Goal: Task Accomplishment & Management: Manage account settings

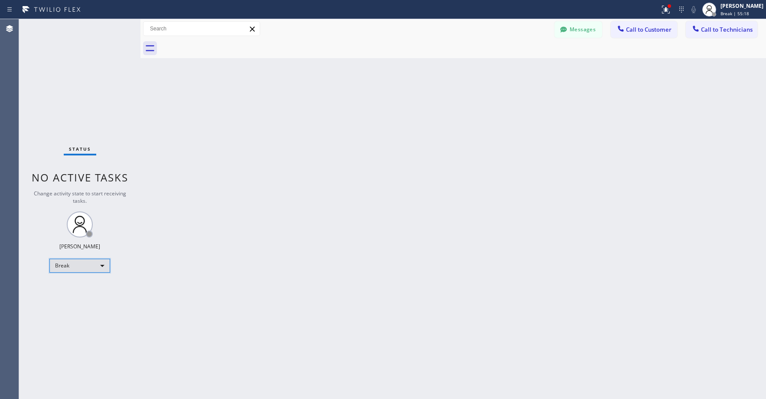
click at [56, 268] on div "Break" at bounding box center [79, 265] width 61 height 14
click at [92, 294] on li "Unavailable" at bounding box center [79, 299] width 59 height 10
click at [54, 77] on div "Status No active tasks Change activity state to start receiving tasks. [PERSON_…" at bounding box center [79, 208] width 121 height 379
drag, startPoint x: 72, startPoint y: 74, endPoint x: 316, endPoint y: 72, distance: 244.2
click at [72, 74] on div "Status No active tasks Change activity state to start receiving tasks. [PERSON_…" at bounding box center [79, 208] width 121 height 379
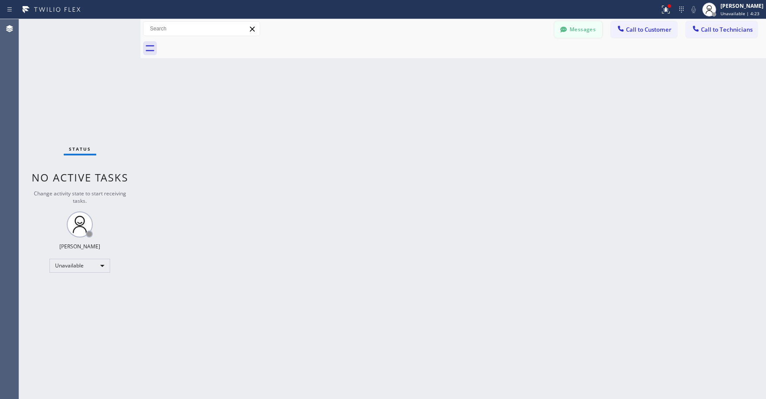
click at [574, 35] on button "Messages" at bounding box center [579, 29] width 48 height 16
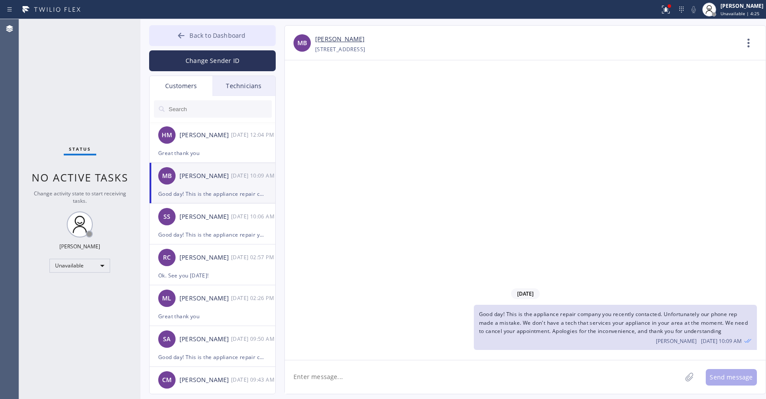
click at [203, 34] on span "Back to Dashboard" at bounding box center [218, 35] width 56 height 8
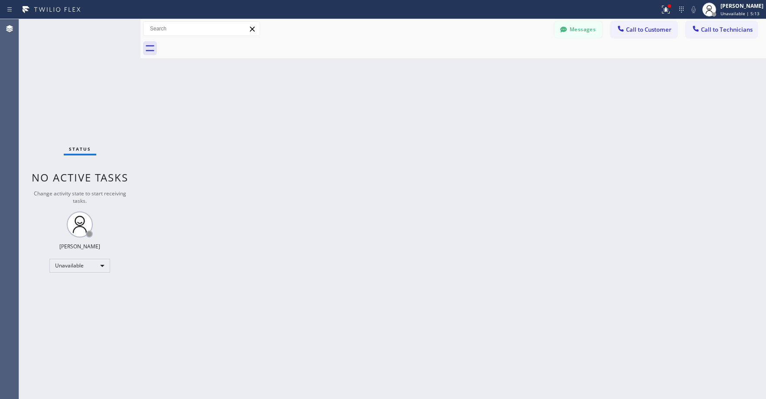
click at [82, 74] on div "Status No active tasks Change activity state to start receiving tasks. [PERSON_…" at bounding box center [79, 208] width 121 height 379
drag, startPoint x: 72, startPoint y: 66, endPoint x: 44, endPoint y: 195, distance: 131.8
click at [72, 67] on div "Status No active tasks Change activity state to start receiving tasks. [PERSON_…" at bounding box center [79, 208] width 121 height 379
click at [73, 84] on div "Status No active tasks Change activity state to start receiving tasks. [PERSON_…" at bounding box center [79, 208] width 121 height 379
drag, startPoint x: 82, startPoint y: 55, endPoint x: 63, endPoint y: 95, distance: 44.4
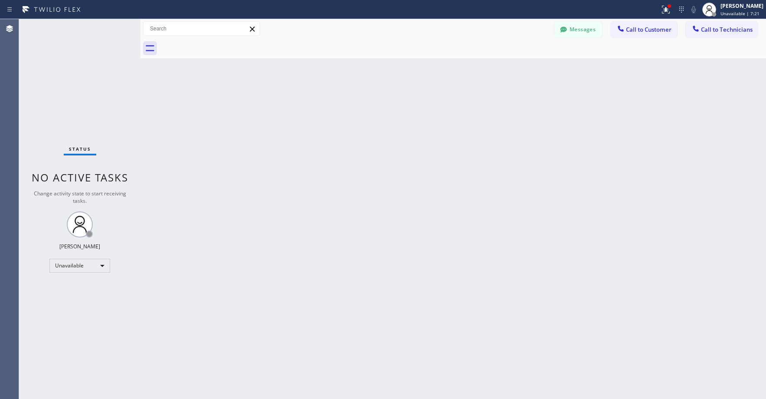
click at [82, 56] on div "Status No active tasks Change activity state to start receiving tasks. [PERSON_…" at bounding box center [79, 208] width 121 height 379
click at [60, 68] on div "Status No active tasks Change activity state to start receiving tasks. [PERSON_…" at bounding box center [79, 208] width 121 height 379
click at [78, 60] on div "Status No active tasks Change activity state to start receiving tasks. [PERSON_…" at bounding box center [79, 208] width 121 height 379
click at [92, 58] on div "Status No active tasks Change activity state to start receiving tasks. [PERSON_…" at bounding box center [79, 208] width 121 height 379
click at [59, 75] on div "Status No active tasks Change activity state to start receiving tasks. [PERSON_…" at bounding box center [79, 208] width 121 height 379
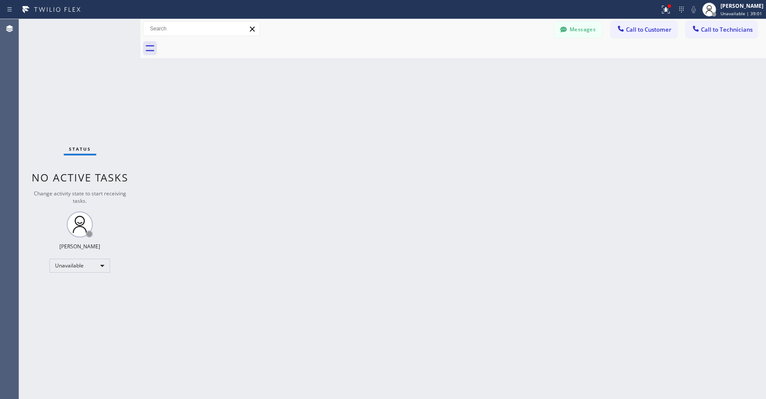
drag, startPoint x: 105, startPoint y: 102, endPoint x: 78, endPoint y: 233, distance: 133.2
click at [105, 103] on div "Status No active tasks Change activity state to start receiving tasks. [PERSON_…" at bounding box center [79, 208] width 121 height 379
click at [80, 66] on div "Status No active tasks Change activity state to start receiving tasks. [PERSON_…" at bounding box center [79, 208] width 121 height 379
click at [85, 94] on div "Status No active tasks Change activity state to start receiving tasks. [PERSON_…" at bounding box center [79, 208] width 121 height 379
click at [83, 61] on div "Status No active tasks Change activity state to start receiving tasks. [PERSON_…" at bounding box center [79, 208] width 121 height 379
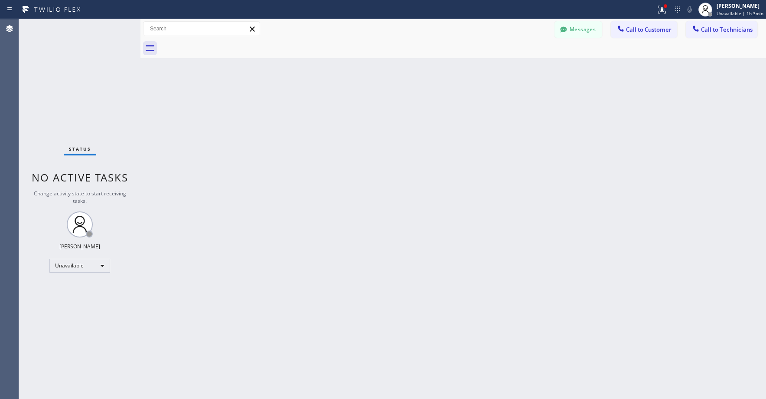
click at [75, 48] on div "Status No active tasks Change activity state to start receiving tasks. [PERSON_…" at bounding box center [79, 208] width 121 height 379
drag, startPoint x: 79, startPoint y: 88, endPoint x: 55, endPoint y: 331, distance: 244.0
click at [79, 88] on div "Status No active tasks Change activity state to start receiving tasks. [PERSON_…" at bounding box center [79, 208] width 121 height 379
click at [86, 81] on div "Status No active tasks Change activity state to start receiving tasks. [PERSON_…" at bounding box center [79, 208] width 121 height 379
drag, startPoint x: 65, startPoint y: 62, endPoint x: 162, endPoint y: 0, distance: 114.7
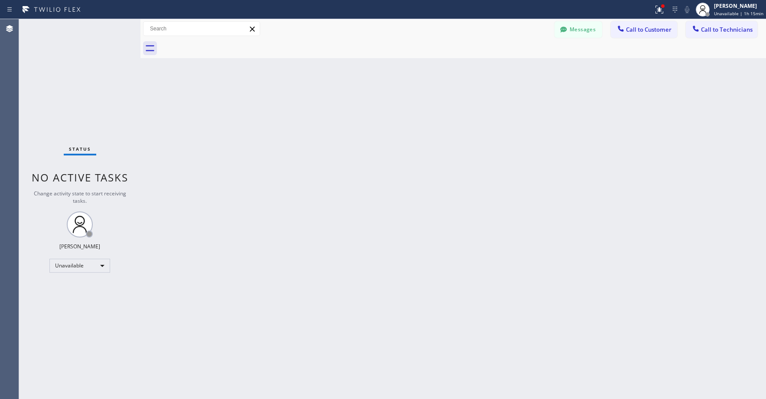
click at [65, 62] on div "Status No active tasks Change activity state to start receiving tasks. [PERSON_…" at bounding box center [79, 208] width 121 height 379
click at [78, 88] on div "Status No active tasks Change activity state to start receiving tasks. [PERSON_…" at bounding box center [79, 208] width 121 height 379
click at [49, 81] on div "Status No active tasks Change activity state to start receiving tasks. [PERSON_…" at bounding box center [79, 208] width 121 height 379
click at [56, 64] on div "Status No active tasks Change activity state to start receiving tasks. [PERSON_…" at bounding box center [79, 208] width 121 height 379
click at [69, 92] on div "Status No active tasks Change activity state to start receiving tasks. [PERSON_…" at bounding box center [79, 208] width 121 height 379
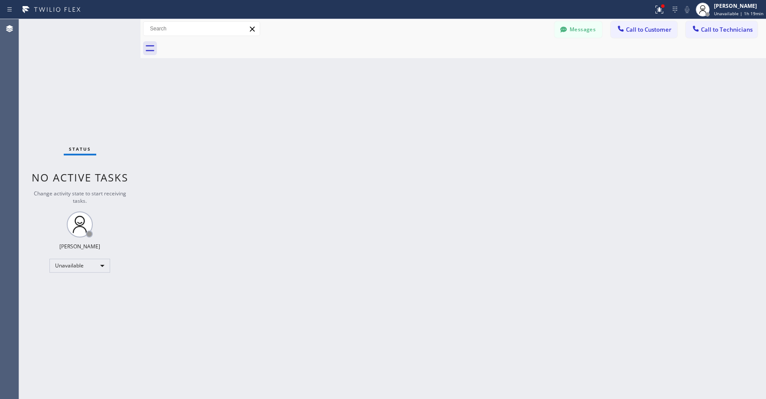
drag, startPoint x: 61, startPoint y: 64, endPoint x: 304, endPoint y: 0, distance: 251.1
click at [63, 64] on div "Status No active tasks Change activity state to start receiving tasks. [PERSON_…" at bounding box center [79, 208] width 121 height 379
click at [72, 65] on div "Status No active tasks Change activity state to start receiving tasks. [PERSON_…" at bounding box center [79, 208] width 121 height 379
drag, startPoint x: 65, startPoint y: 72, endPoint x: 318, endPoint y: 4, distance: 261.8
click at [66, 72] on div "Status No active tasks Change activity state to start receiving tasks. [PERSON_…" at bounding box center [79, 208] width 121 height 379
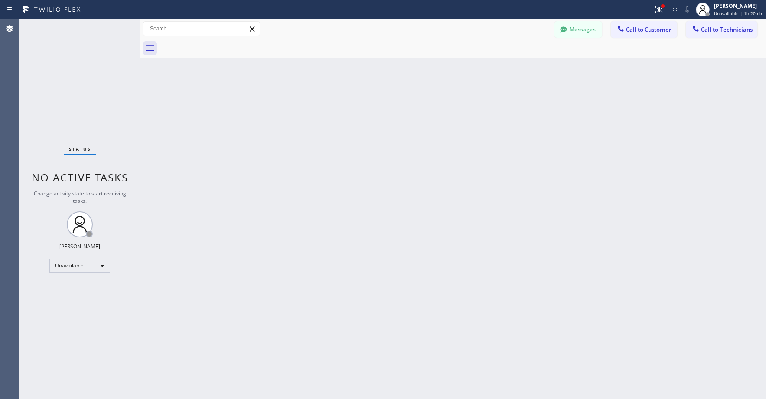
drag, startPoint x: 58, startPoint y: 76, endPoint x: 299, endPoint y: 0, distance: 252.8
click at [59, 76] on div "Status No active tasks Change activity state to start receiving tasks. [PERSON_…" at bounding box center [79, 208] width 121 height 379
click at [75, 93] on div "Status No active tasks Change activity state to start receiving tasks. [PERSON_…" at bounding box center [79, 208] width 121 height 379
click at [69, 80] on div "Status No active tasks Change activity state to start receiving tasks. [PERSON_…" at bounding box center [79, 208] width 121 height 379
click at [61, 67] on div "Status No active tasks Change activity state to start receiving tasks. [PERSON_…" at bounding box center [79, 208] width 121 height 379
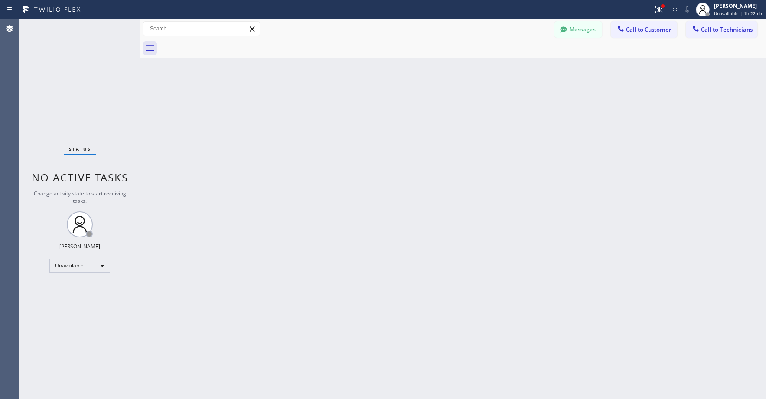
click at [56, 72] on div "Status No active tasks Change activity state to start receiving tasks. [PERSON_…" at bounding box center [79, 208] width 121 height 379
drag, startPoint x: 68, startPoint y: 79, endPoint x: 221, endPoint y: 0, distance: 171.9
click at [69, 78] on div "Status No active tasks Change activity state to start receiving tasks. [PERSON_…" at bounding box center [79, 208] width 121 height 379
click at [75, 78] on div "Status No active tasks Change activity state to start receiving tasks. [PERSON_…" at bounding box center [79, 208] width 121 height 379
click at [56, 47] on div "Status No active tasks Change activity state to start receiving tasks. [PERSON_…" at bounding box center [79, 208] width 121 height 379
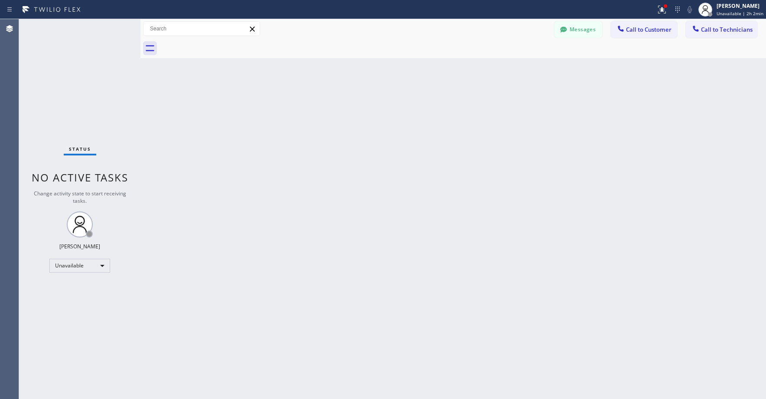
click at [86, 71] on div "Status No active tasks Change activity state to start receiving tasks. [PERSON_…" at bounding box center [79, 208] width 121 height 379
click at [66, 82] on div "Status No active tasks Change activity state to start receiving tasks. [PERSON_…" at bounding box center [79, 208] width 121 height 379
click at [92, 65] on div "Status No active tasks Change activity state to start receiving tasks. [PERSON_…" at bounding box center [79, 208] width 121 height 379
click at [72, 265] on div "Unavailable" at bounding box center [79, 265] width 61 height 14
click at [69, 310] on li "Break" at bounding box center [79, 310] width 59 height 10
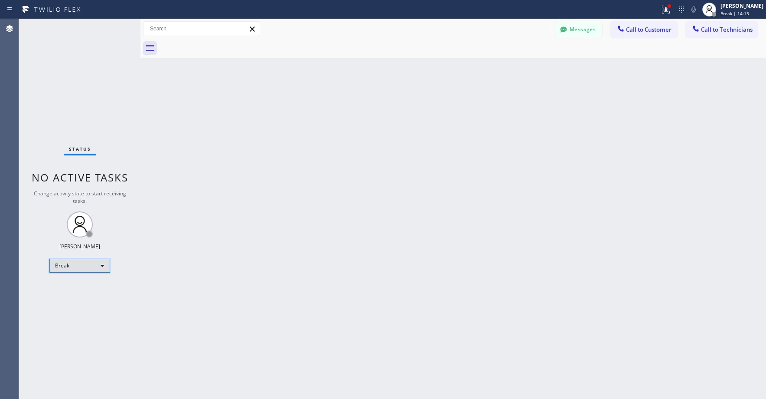
click at [77, 268] on div "Break" at bounding box center [79, 265] width 61 height 14
click at [76, 296] on li "Unavailable" at bounding box center [79, 299] width 59 height 10
click at [68, 70] on div "Status No active tasks Change activity state to start receiving tasks. [PERSON_…" at bounding box center [79, 208] width 121 height 379
click at [80, 60] on div "Status No active tasks Change activity state to start receiving tasks. [PERSON_…" at bounding box center [79, 208] width 121 height 379
click at [73, 96] on div "Status No active tasks Change activity state to start receiving tasks. [PERSON_…" at bounding box center [79, 208] width 121 height 379
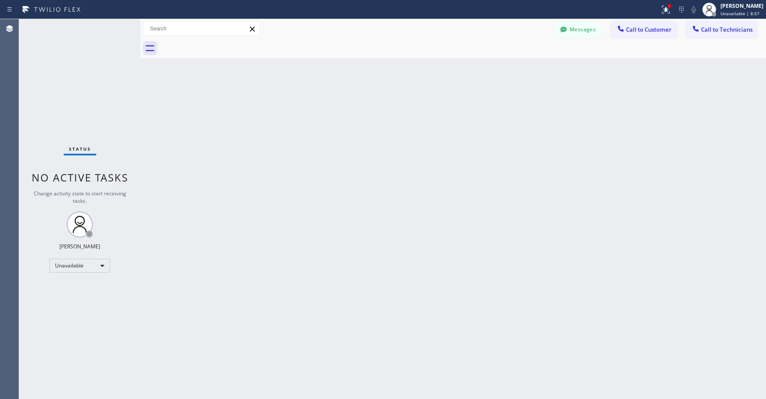
click at [82, 90] on div "Status No active tasks Change activity state to start receiving tasks. [PERSON_…" at bounding box center [79, 208] width 121 height 379
click at [66, 59] on div "Status No active tasks Change activity state to start receiving tasks. [PERSON_…" at bounding box center [79, 208] width 121 height 379
click at [113, 98] on div "Status No active tasks Change activity state to start receiving tasks. [PERSON_…" at bounding box center [79, 208] width 121 height 379
click at [66, 82] on div "Status No active tasks Change activity state to start receiving tasks. [PERSON_…" at bounding box center [79, 208] width 121 height 379
drag, startPoint x: 52, startPoint y: 89, endPoint x: 48, endPoint y: 194, distance: 105.0
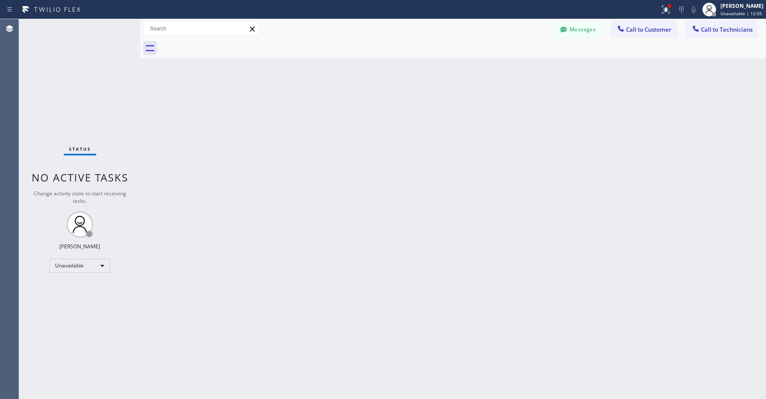
click at [52, 90] on div "Status No active tasks Change activity state to start receiving tasks. [PERSON_…" at bounding box center [79, 208] width 121 height 379
click at [57, 49] on div "Status No active tasks Change activity state to start receiving tasks. [PERSON_…" at bounding box center [79, 208] width 121 height 379
click at [72, 97] on div "Status No active tasks Change activity state to start receiving tasks. [PERSON_…" at bounding box center [79, 208] width 121 height 379
drag, startPoint x: 87, startPoint y: 82, endPoint x: 78, endPoint y: 110, distance: 29.2
click at [87, 84] on div "Status No active tasks Change activity state to start receiving tasks. [PERSON_…" at bounding box center [79, 208] width 121 height 379
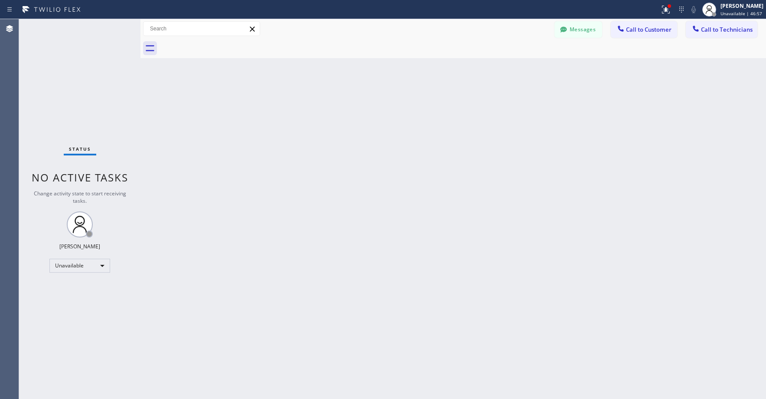
click at [87, 76] on div "Status No active tasks Change activity state to start receiving tasks. [PERSON_…" at bounding box center [79, 208] width 121 height 379
drag, startPoint x: 70, startPoint y: 67, endPoint x: 77, endPoint y: 178, distance: 111.7
click at [70, 68] on div "Status No active tasks Change activity state to start receiving tasks. [PERSON_…" at bounding box center [79, 208] width 121 height 379
click at [114, 108] on div "Status No active tasks Change activity state to start receiving tasks. [PERSON_…" at bounding box center [79, 208] width 121 height 379
click at [72, 95] on div "Status No active tasks Change activity state to start receiving tasks. [PERSON_…" at bounding box center [79, 208] width 121 height 379
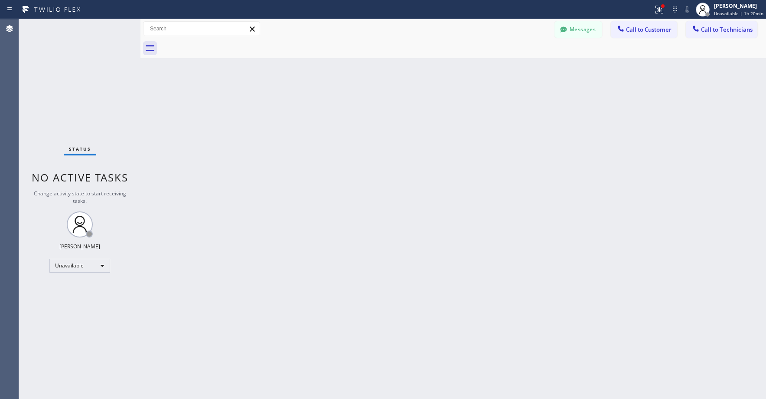
click at [57, 69] on div "Status No active tasks Change activity state to start receiving tasks. [PERSON_…" at bounding box center [79, 208] width 121 height 379
click at [55, 91] on div "Status No active tasks Change activity state to start receiving tasks. [PERSON_…" at bounding box center [79, 208] width 121 height 379
click at [100, 97] on div "Status No active tasks Change activity state to start receiving tasks. [PERSON_…" at bounding box center [79, 208] width 121 height 379
drag, startPoint x: 87, startPoint y: 72, endPoint x: 85, endPoint y: 76, distance: 4.5
click at [86, 74] on div "Status No active tasks Change activity state to start receiving tasks. [PERSON_…" at bounding box center [79, 208] width 121 height 379
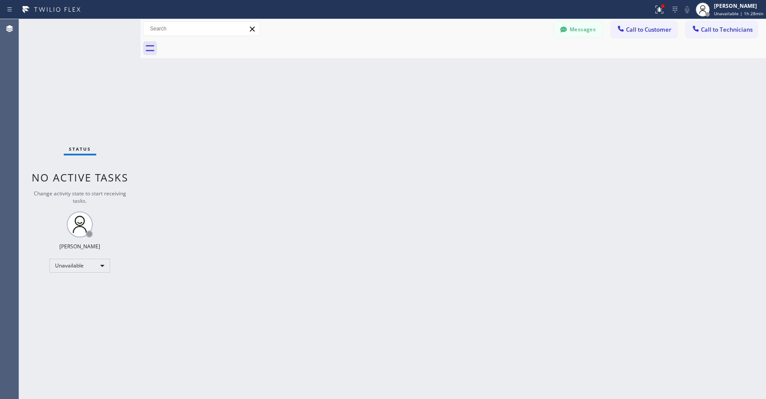
click at [79, 122] on div "Status No active tasks Change activity state to start receiving tasks. [PERSON_…" at bounding box center [79, 208] width 121 height 379
click at [96, 89] on div "Status No active tasks Change activity state to start receiving tasks. [PERSON_…" at bounding box center [79, 208] width 121 height 379
click at [661, 11] on icon at bounding box center [660, 10] width 8 height 8
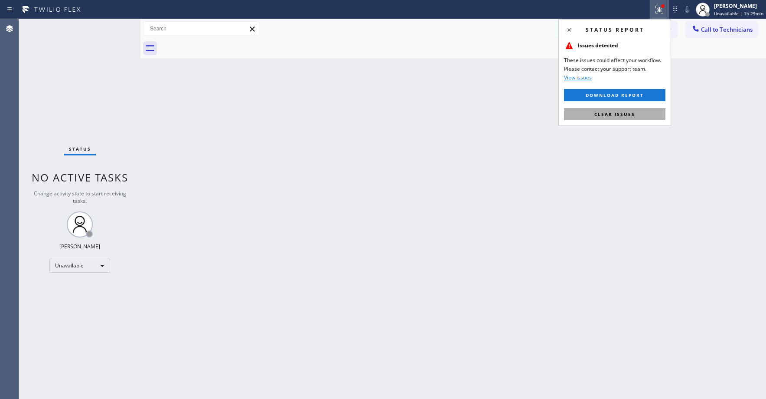
click at [628, 116] on span "Clear issues" at bounding box center [615, 114] width 41 height 6
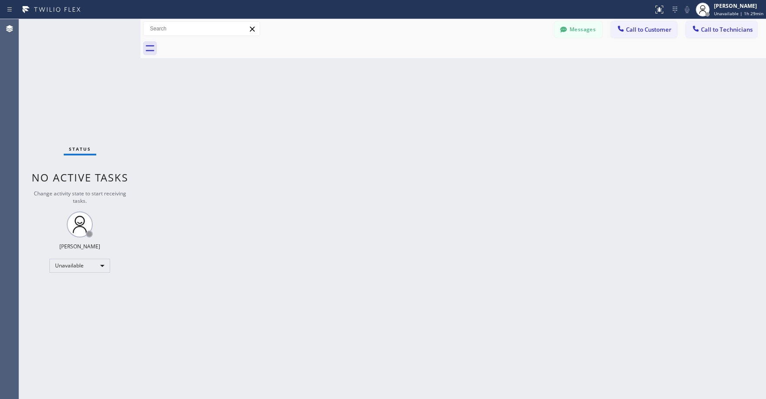
click at [510, 179] on div "Back to Dashboard Change Sender ID Customers Technicians HM [PERSON_NAME] [DATE…" at bounding box center [454, 208] width 626 height 379
click at [78, 107] on div "Status No active tasks Change activity state to start receiving tasks. [PERSON_…" at bounding box center [79, 208] width 121 height 379
drag, startPoint x: 77, startPoint y: 84, endPoint x: 76, endPoint y: 221, distance: 137.0
click at [77, 86] on div "Status No active tasks Change activity state to start receiving tasks. [PERSON_…" at bounding box center [79, 208] width 121 height 379
click at [92, 95] on div "Status No active tasks Change activity state to start receiving tasks. [PERSON_…" at bounding box center [79, 208] width 121 height 379
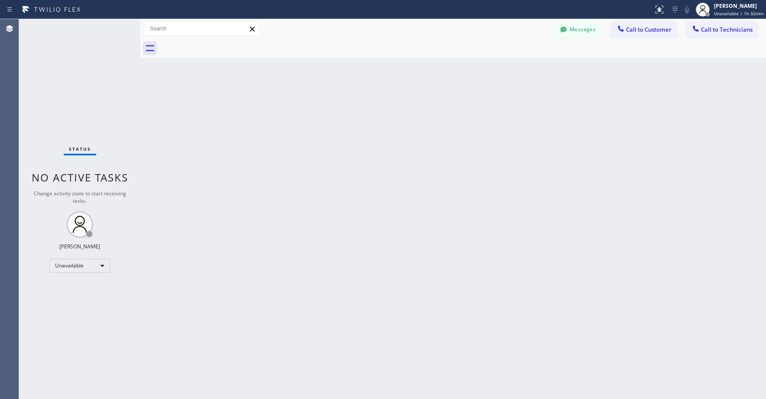
click at [92, 103] on div "Status No active tasks Change activity state to start receiving tasks. [PERSON_…" at bounding box center [79, 208] width 121 height 379
click at [93, 112] on div "Status No active tasks Change activity state to start receiving tasks. [PERSON_…" at bounding box center [79, 208] width 121 height 379
click at [98, 66] on div "Status No active tasks Change activity state to start receiving tasks. [PERSON_…" at bounding box center [79, 208] width 121 height 379
drag, startPoint x: 76, startPoint y: 83, endPoint x: 77, endPoint y: 95, distance: 12.6
click at [76, 83] on div "Status No active tasks Change activity state to start receiving tasks. [PERSON_…" at bounding box center [79, 208] width 121 height 379
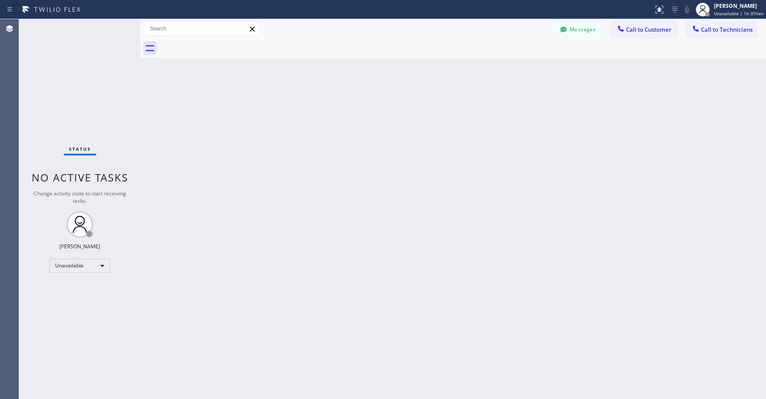
click at [56, 68] on div "Status No active tasks Change activity state to start receiving tasks. [PERSON_…" at bounding box center [79, 208] width 121 height 379
click at [87, 92] on div "Status No active tasks Change activity state to start receiving tasks. [PERSON_…" at bounding box center [79, 208] width 121 height 379
click at [77, 271] on div "Unavailable" at bounding box center [79, 265] width 61 height 14
click at [75, 275] on li "Offline" at bounding box center [79, 277] width 59 height 10
click at [75, 134] on div "Status No active tasks Change activity state to start receiving tasks. [PERSON_…" at bounding box center [79, 208] width 121 height 379
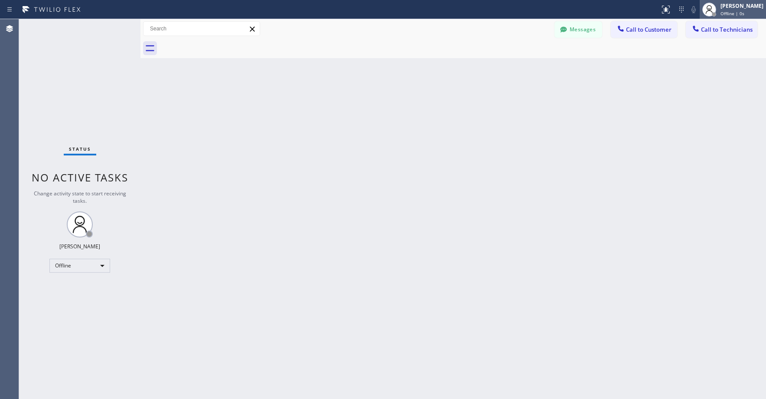
click at [745, 13] on span "Offline | 0s" at bounding box center [733, 13] width 24 height 6
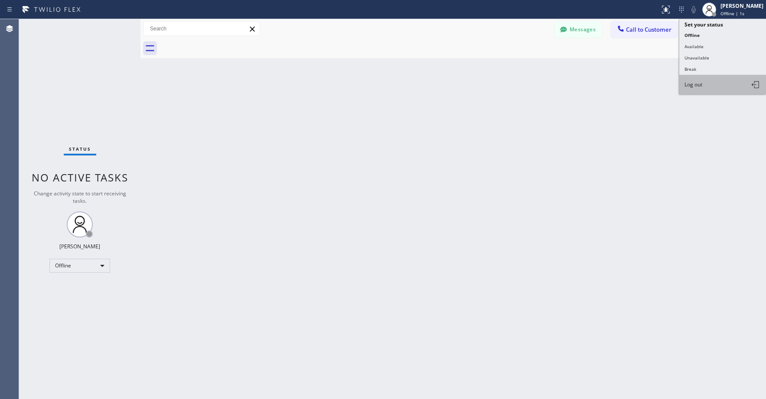
click at [706, 90] on button "Log out" at bounding box center [723, 84] width 87 height 19
